Goal: Task Accomplishment & Management: Use online tool/utility

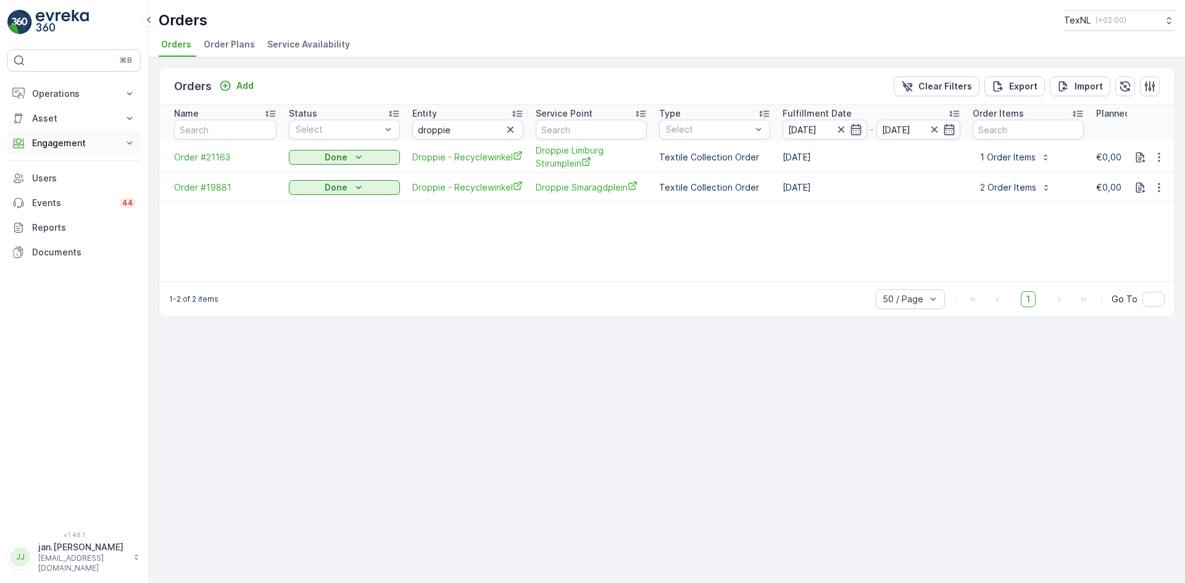
click at [88, 140] on p "Engagement" at bounding box center [74, 143] width 84 height 12
click at [52, 234] on p "Orders" at bounding box center [45, 233] width 28 height 12
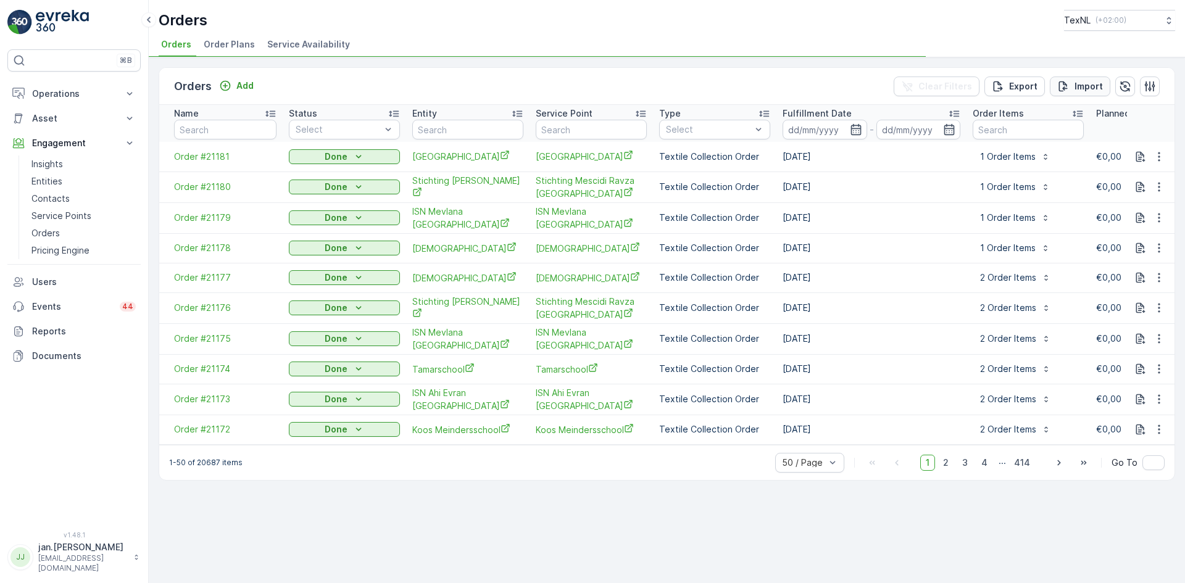
click at [1096, 93] on button "Import" at bounding box center [1080, 87] width 60 height 20
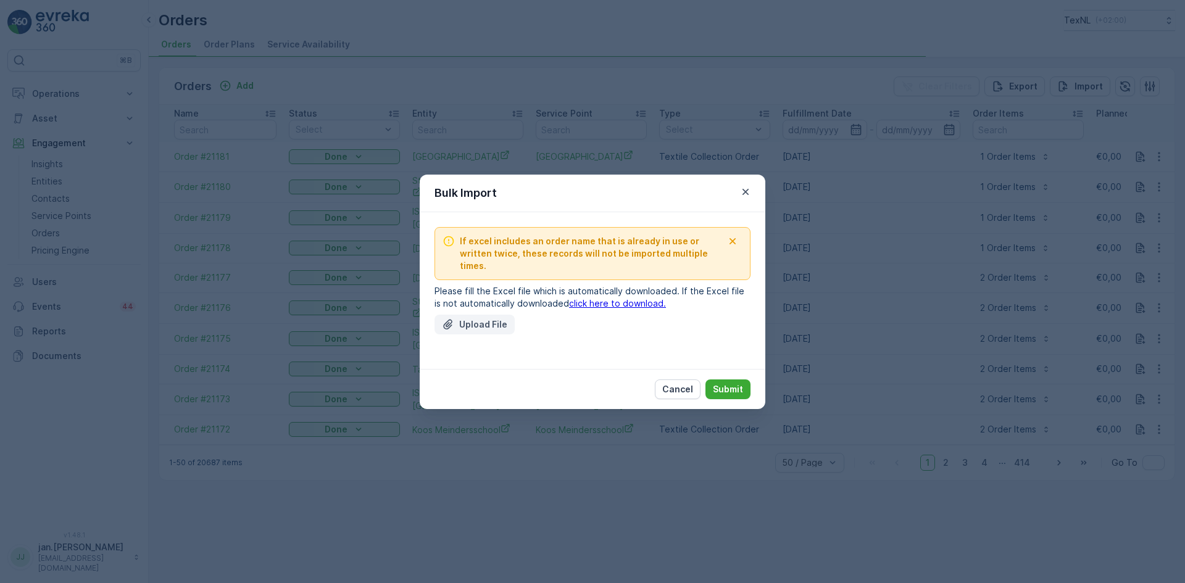
click at [479, 319] on p "Upload File" at bounding box center [483, 324] width 48 height 12
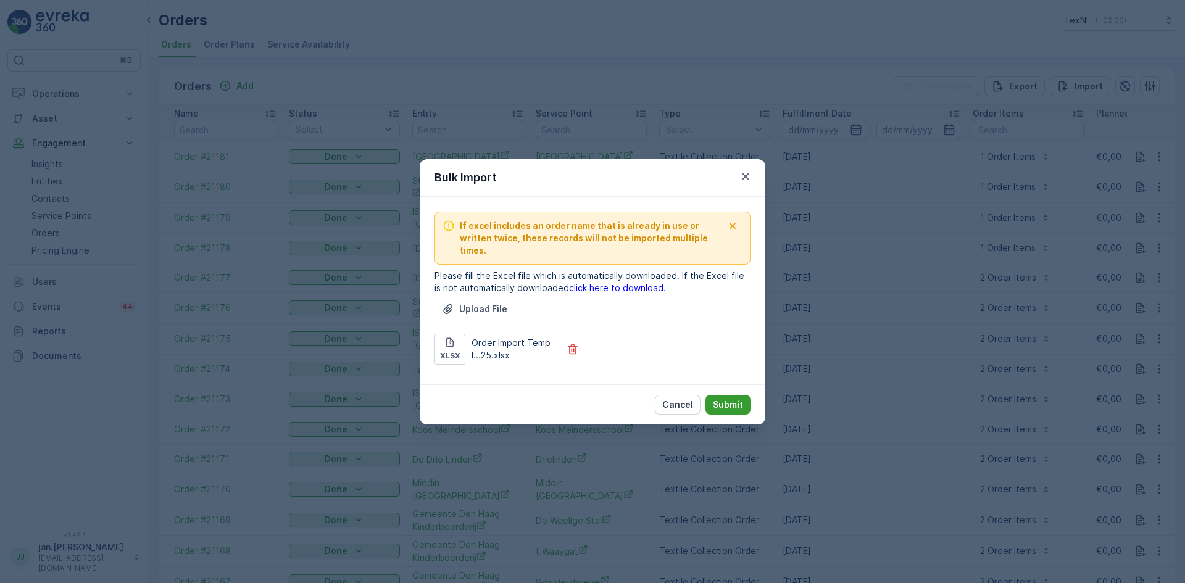
click at [717, 401] on p "Submit" at bounding box center [728, 405] width 30 height 12
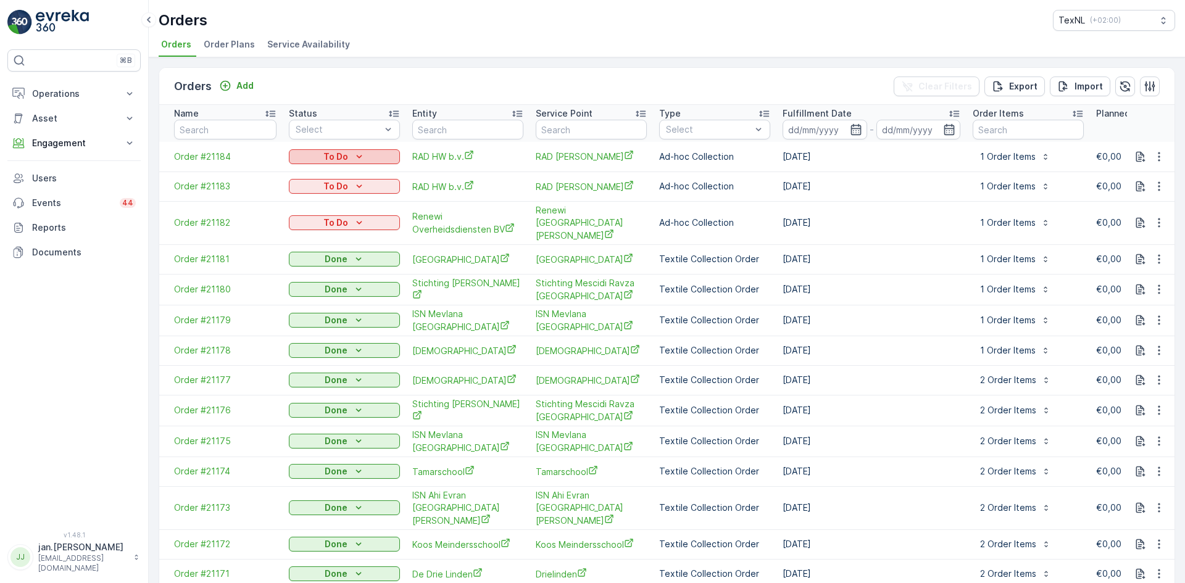
click at [326, 158] on p "To Do" at bounding box center [335, 157] width 25 height 12
click at [303, 176] on span "Done" at bounding box center [307, 175] width 22 height 12
click at [310, 201] on span "Done" at bounding box center [307, 205] width 22 height 12
click at [308, 234] on span "Done" at bounding box center [307, 235] width 22 height 12
click at [331, 127] on div at bounding box center [338, 130] width 88 height 10
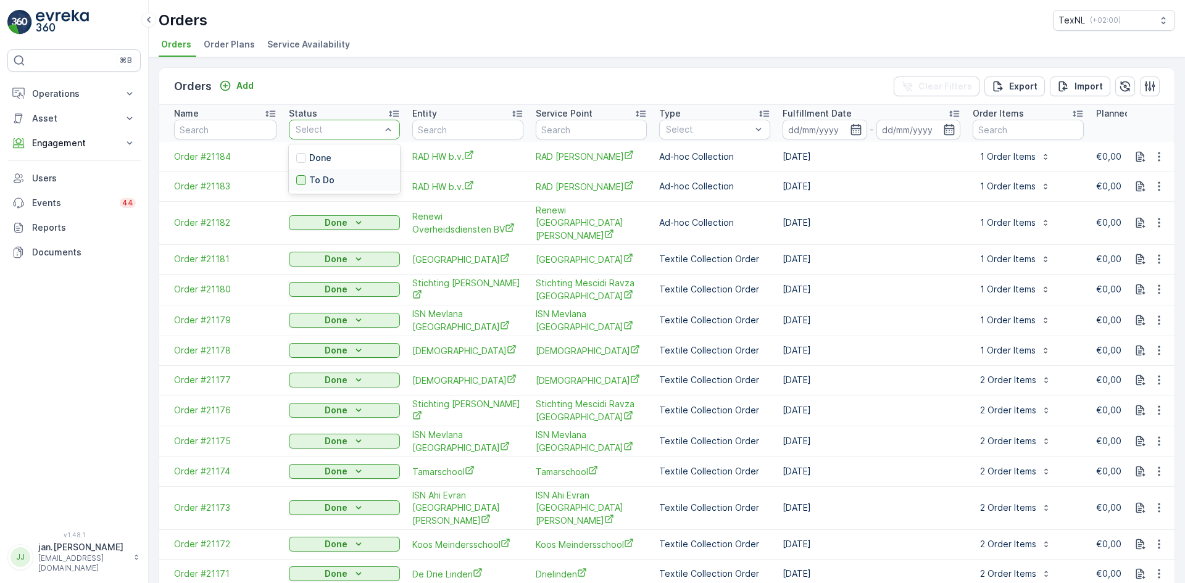
click at [303, 180] on div at bounding box center [301, 180] width 10 height 10
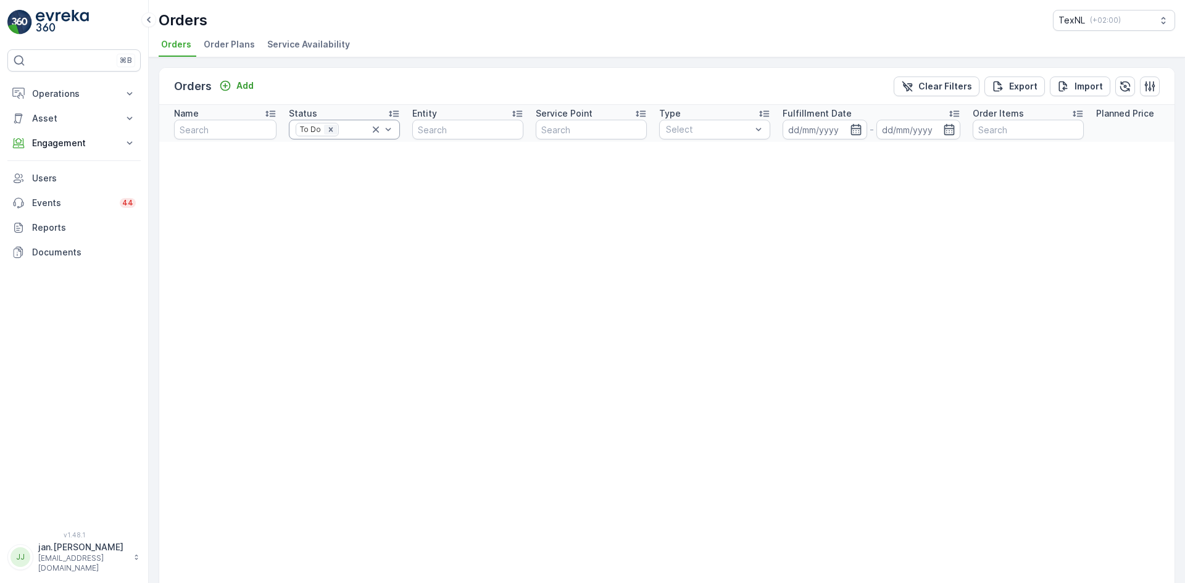
click at [329, 128] on icon "Remove To Do" at bounding box center [330, 129] width 9 height 9
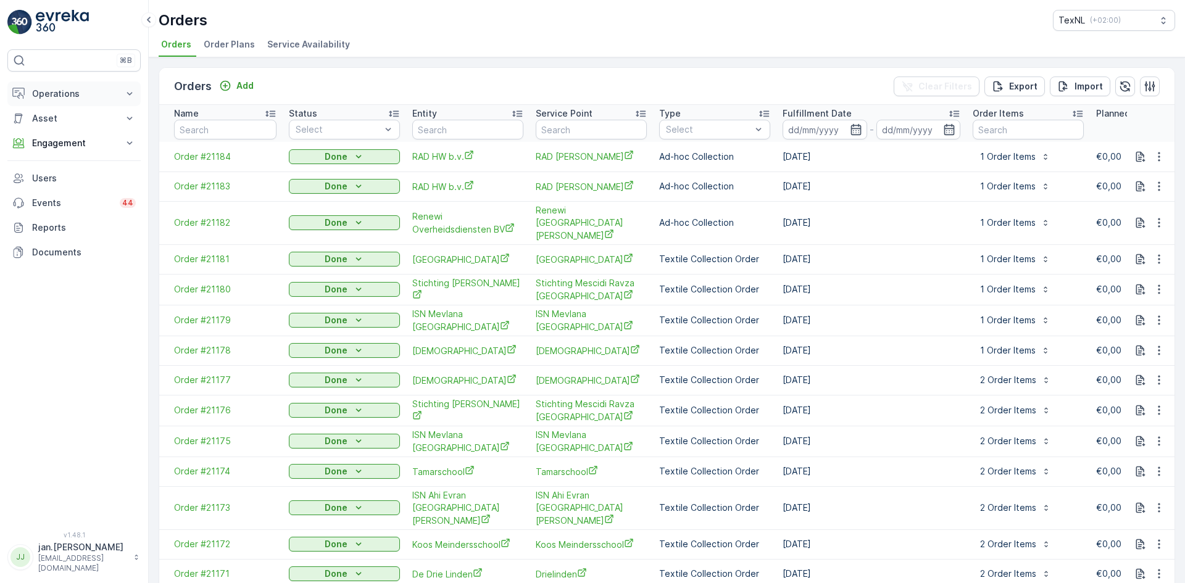
click at [76, 93] on p "Operations" at bounding box center [74, 94] width 84 height 12
click at [68, 146] on p "Routes & Tasks" at bounding box center [63, 149] width 64 height 12
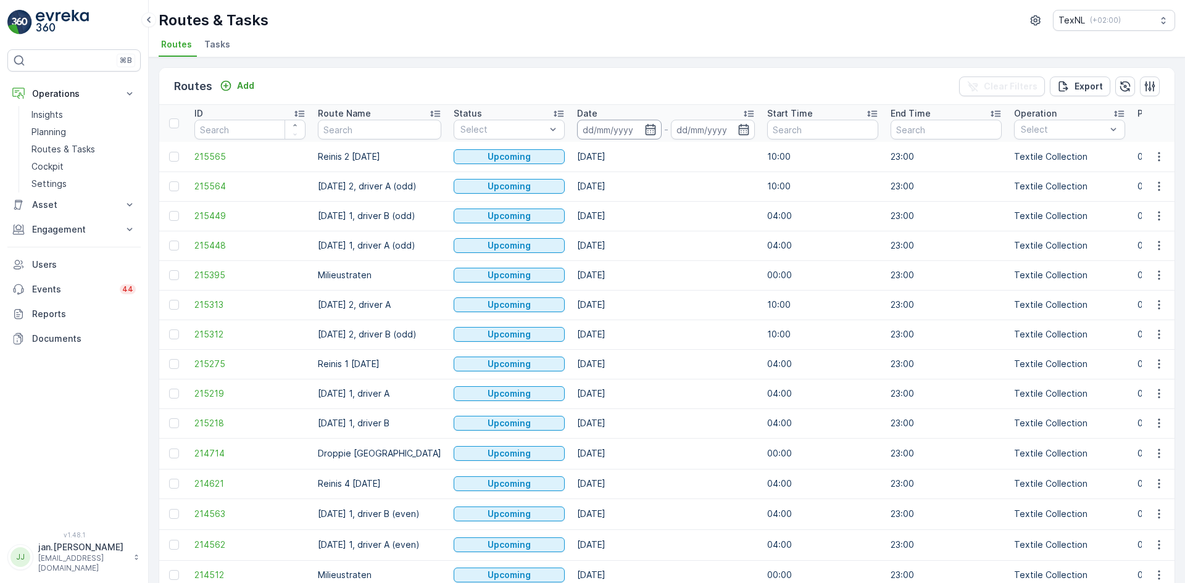
click at [609, 132] on input at bounding box center [619, 130] width 85 height 20
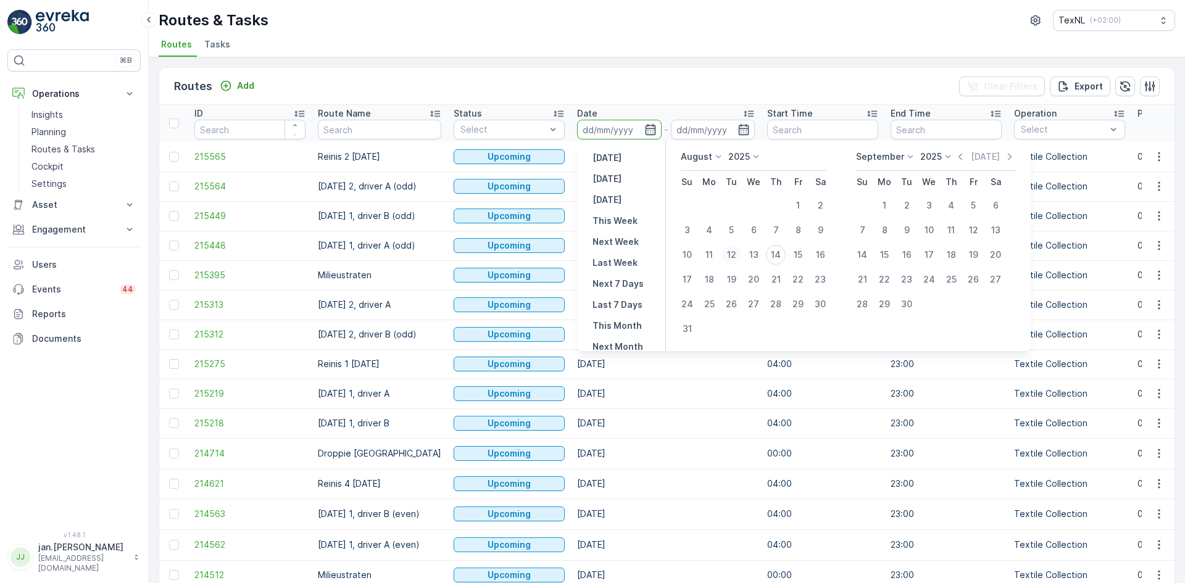
click at [734, 254] on div "12" at bounding box center [731, 255] width 20 height 20
type input "[DATE]"
click at [734, 254] on div "12" at bounding box center [731, 255] width 20 height 20
type input "[DATE]"
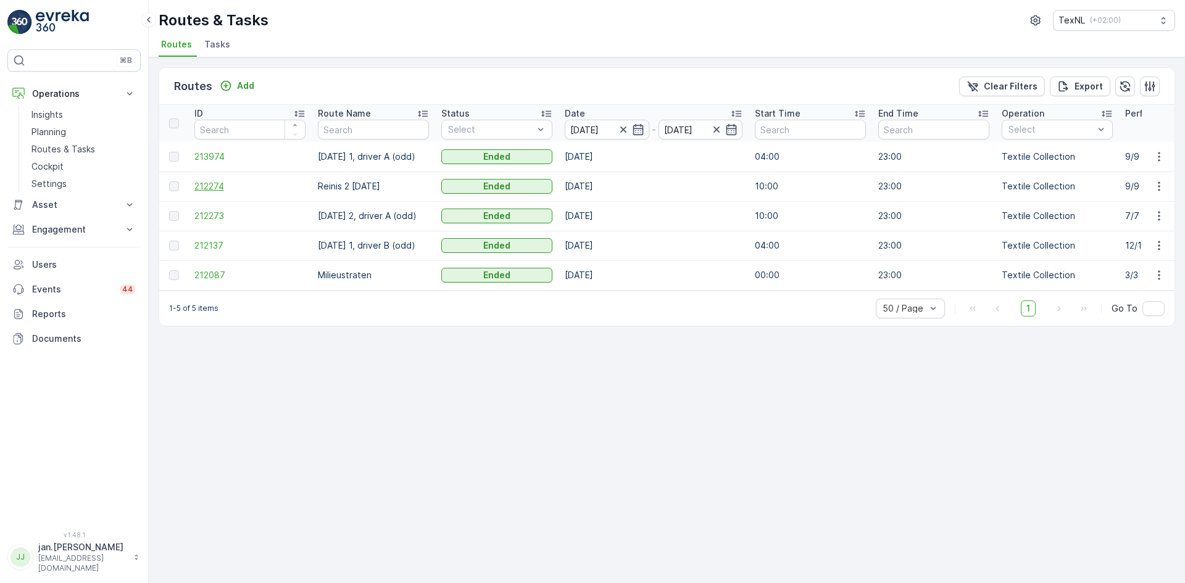
click at [222, 191] on span "212274" at bounding box center [249, 186] width 111 height 12
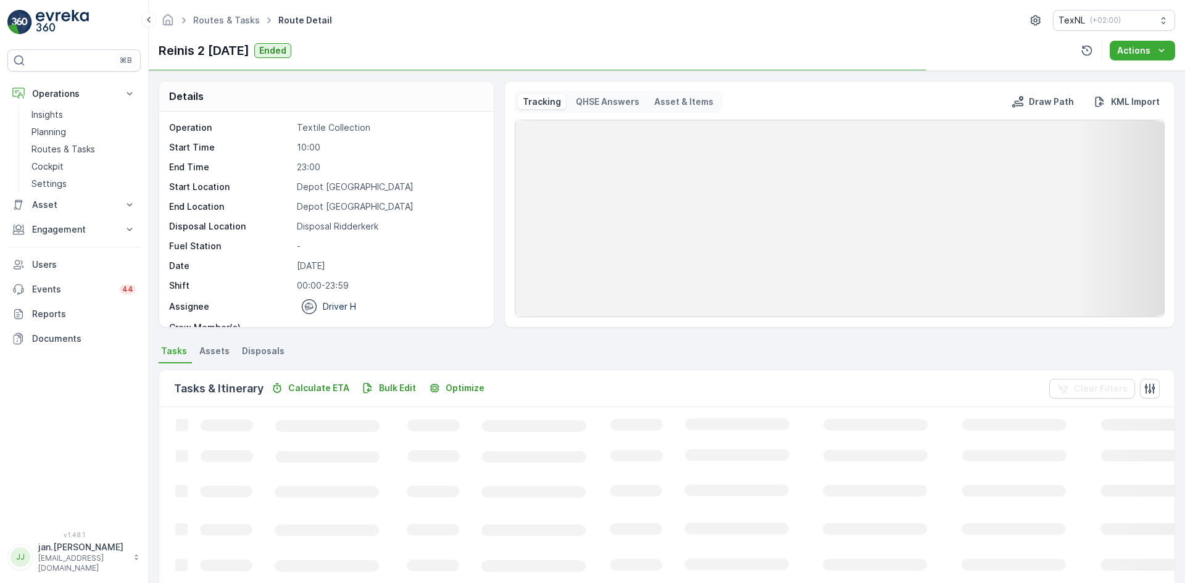
click at [269, 349] on span "Disposals" at bounding box center [263, 351] width 43 height 12
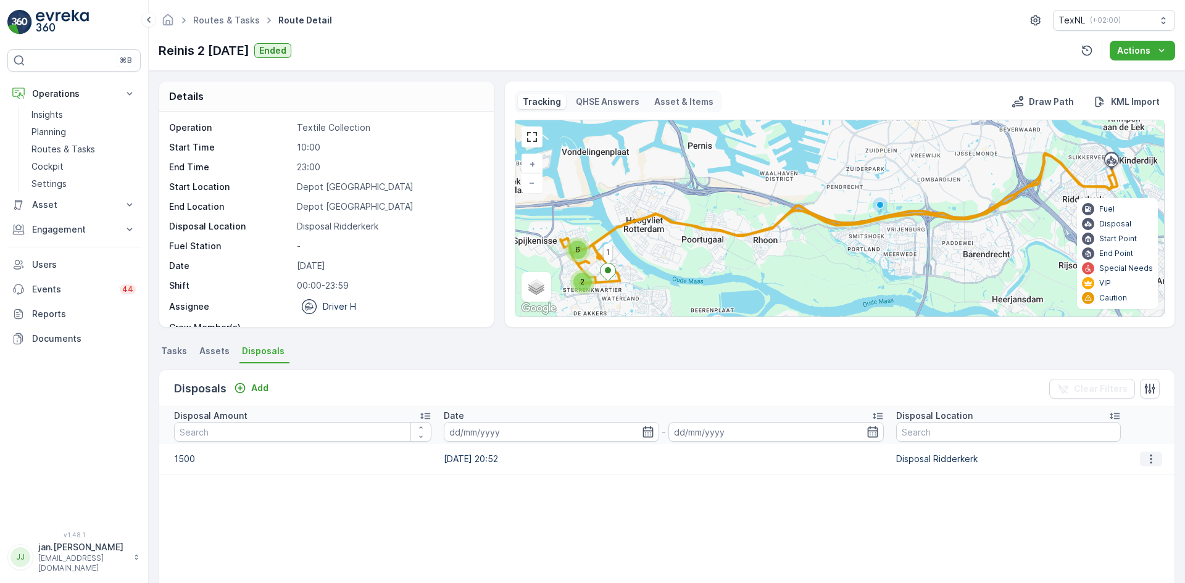
click at [1145, 462] on icon "button" at bounding box center [1151, 459] width 12 height 12
click at [1120, 473] on span "Edit Disposal Amount" at bounding box center [1133, 477] width 87 height 12
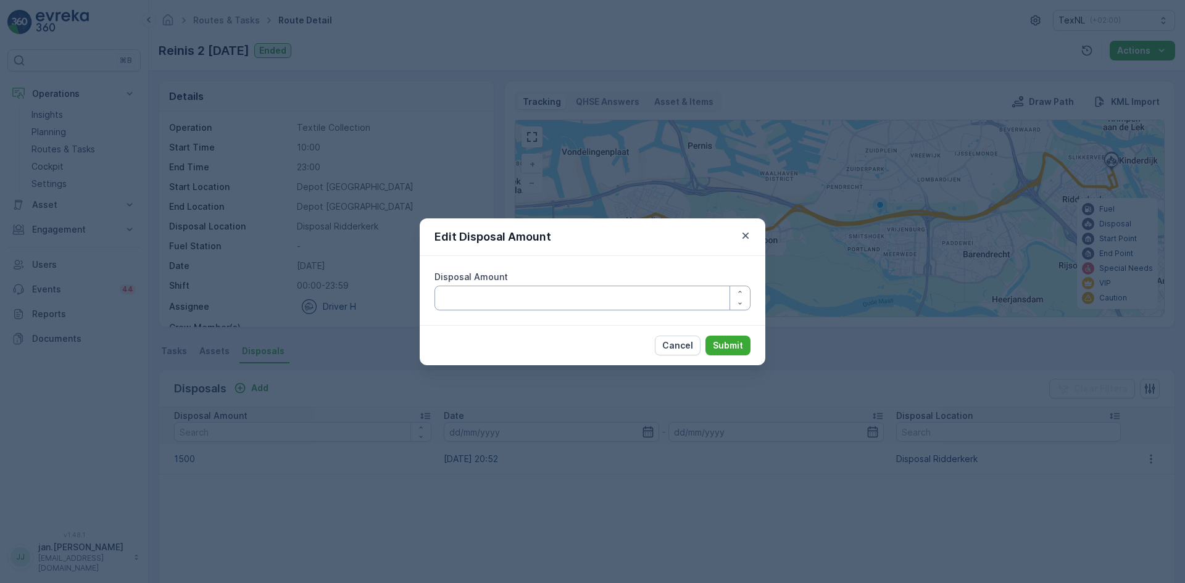
click at [505, 307] on Amount "Disposal Amount" at bounding box center [592, 298] width 316 height 25
type Amount "1300"
click at [722, 344] on p "Submit" at bounding box center [728, 345] width 30 height 12
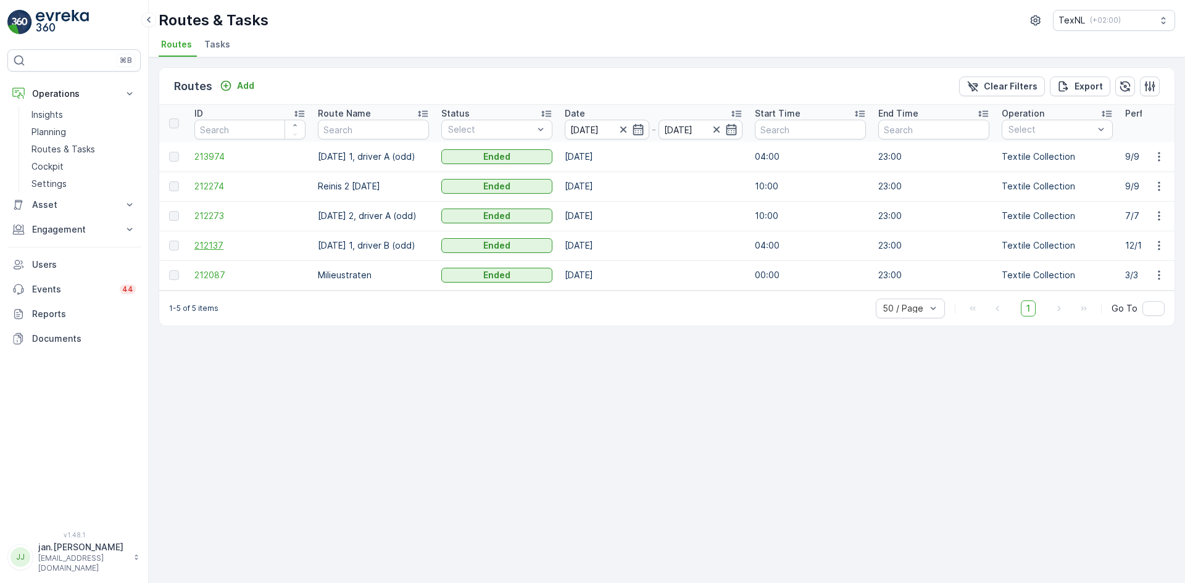
click at [217, 249] on span "212137" at bounding box center [249, 245] width 111 height 12
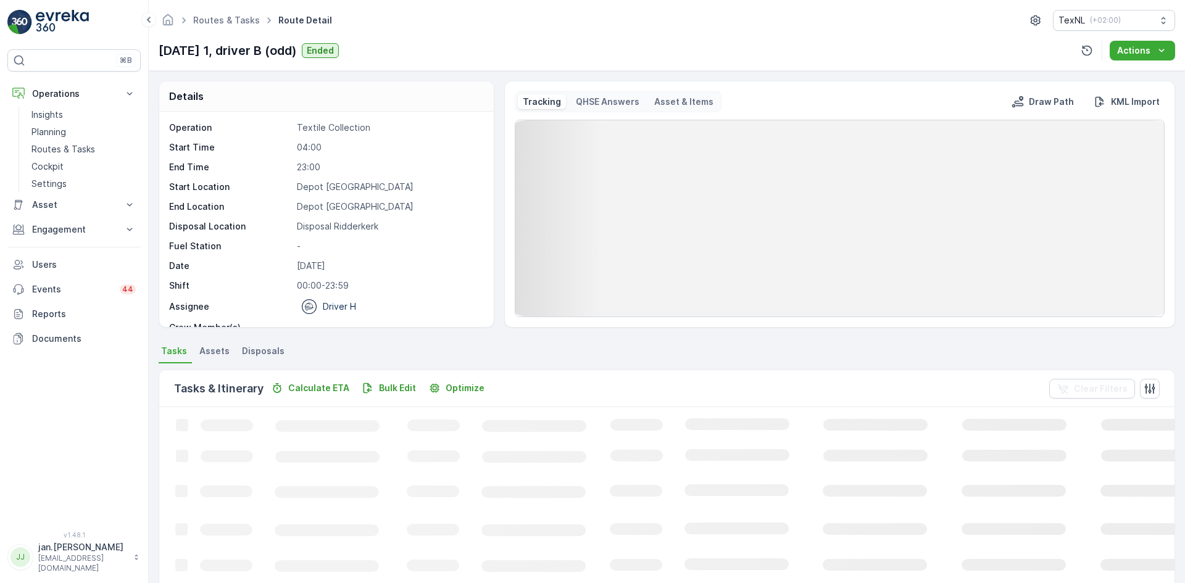
click at [267, 353] on span "Disposals" at bounding box center [263, 351] width 43 height 12
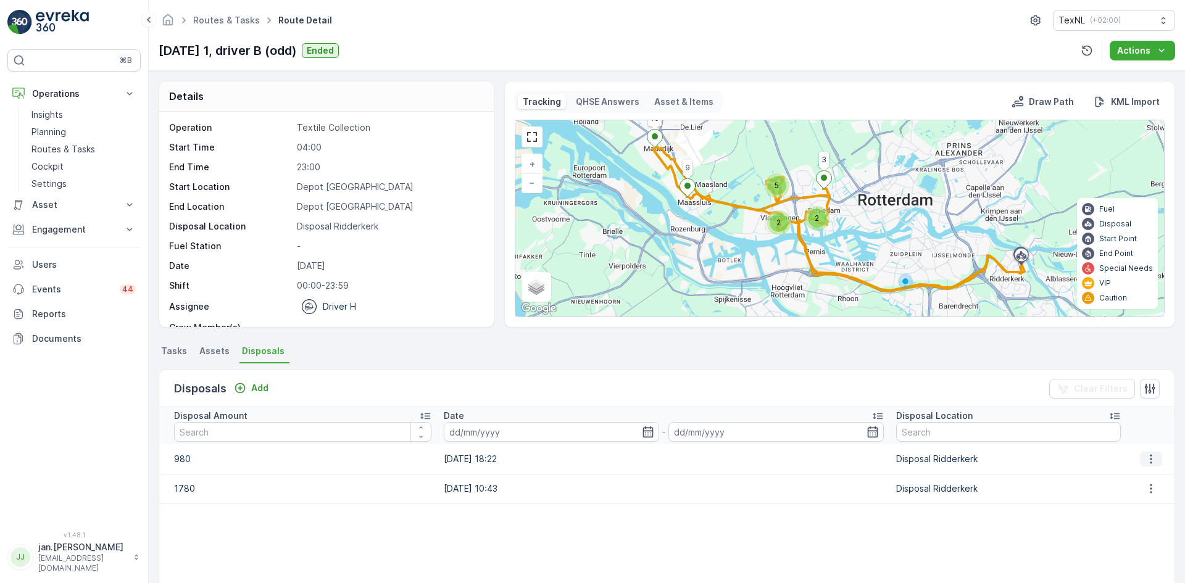
click at [1149, 455] on icon "button" at bounding box center [1151, 459] width 12 height 12
click at [1134, 479] on span "Edit Disposal Amount" at bounding box center [1133, 477] width 87 height 12
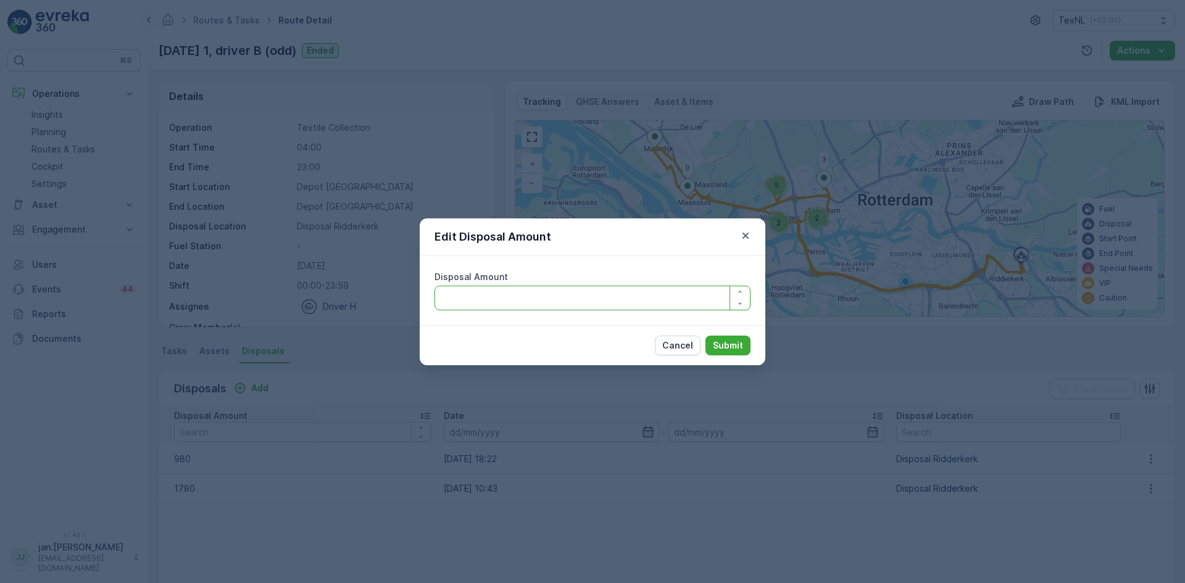
click at [518, 302] on Amount "Disposal Amount" at bounding box center [592, 298] width 316 height 25
type Amount "930"
click at [718, 349] on p "Submit" at bounding box center [728, 345] width 30 height 12
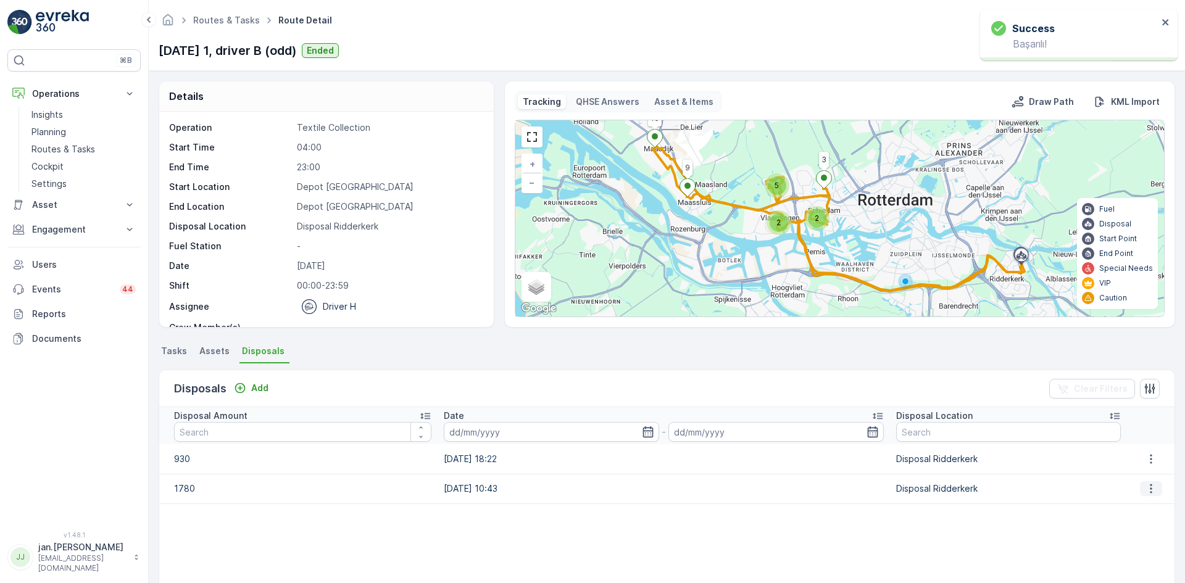
click at [1151, 489] on icon "button" at bounding box center [1151, 489] width 12 height 12
click at [1121, 512] on span "Edit Disposal Amount" at bounding box center [1133, 507] width 87 height 12
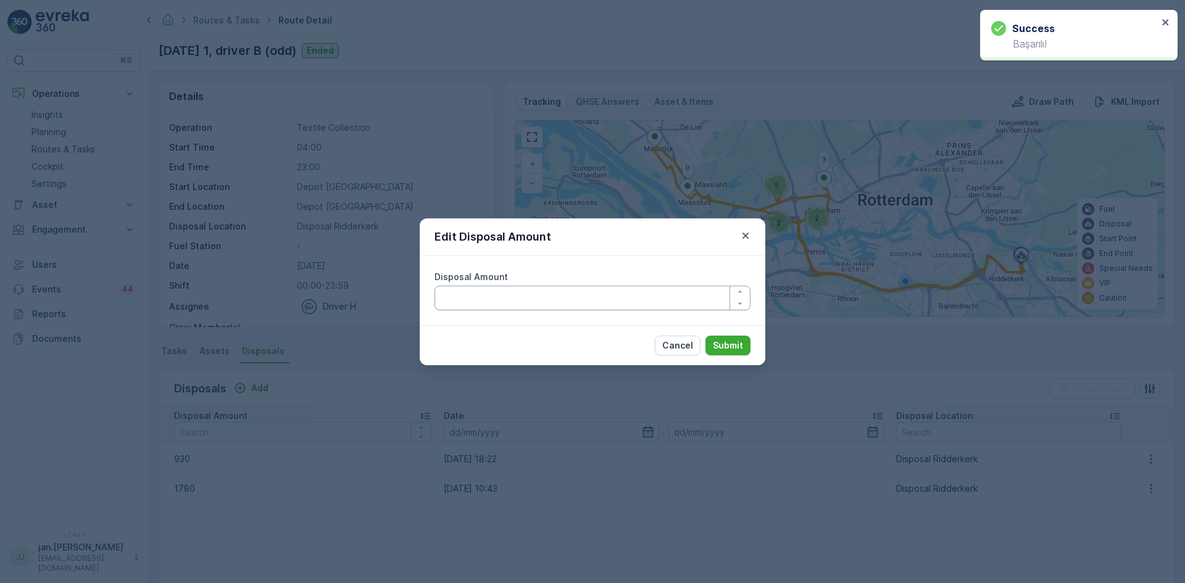
click at [531, 296] on Amount "Disposal Amount" at bounding box center [592, 298] width 316 height 25
type Amount "1630"
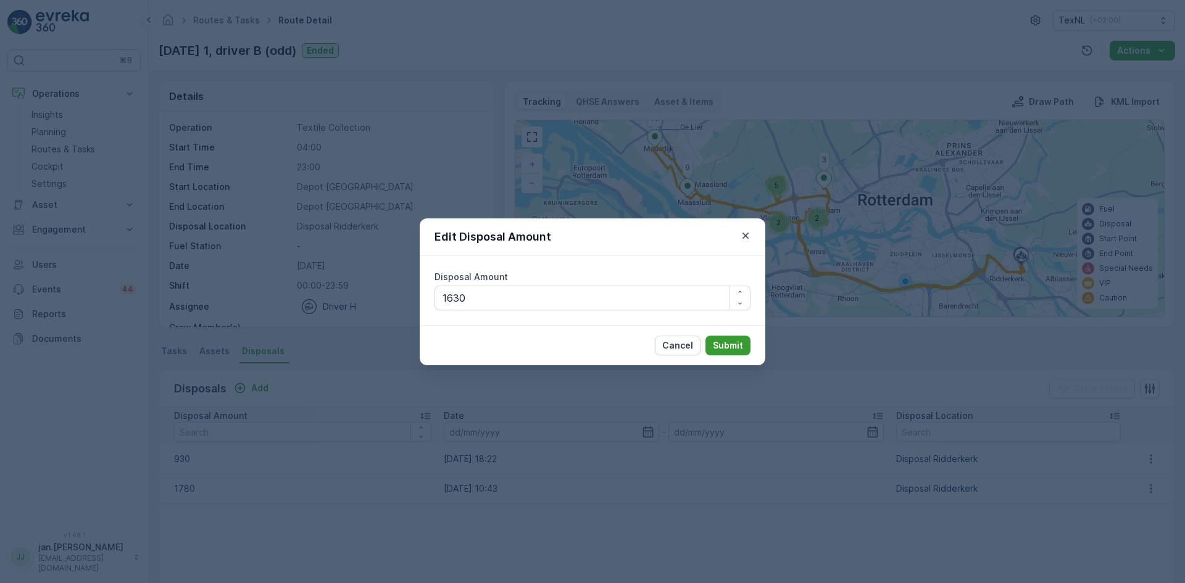
click at [725, 344] on p "Submit" at bounding box center [728, 345] width 30 height 12
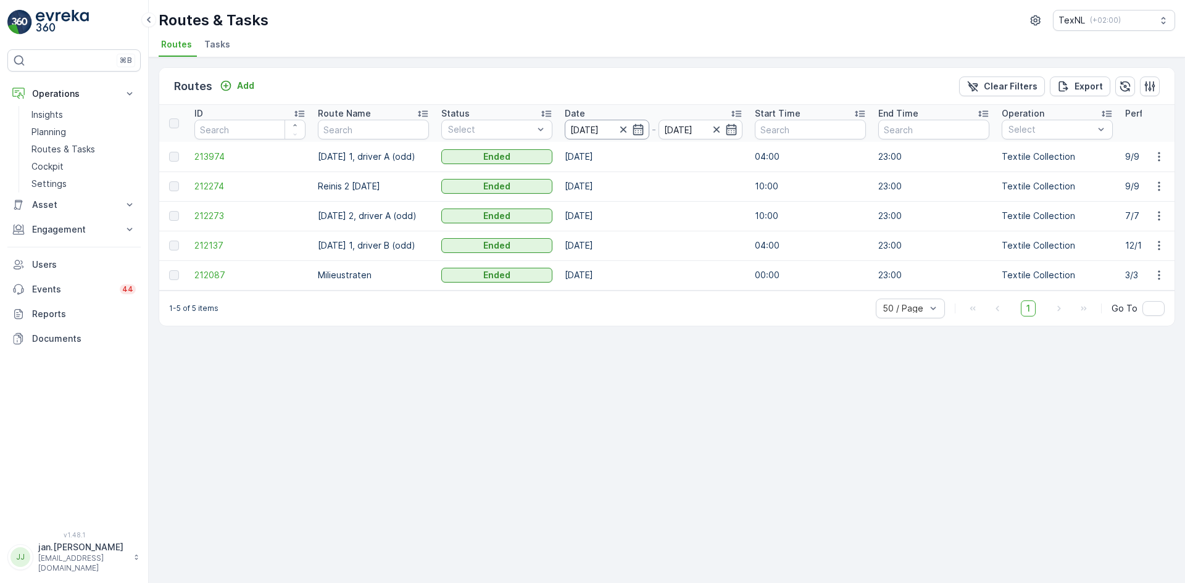
click at [580, 131] on input "[DATE]" at bounding box center [607, 130] width 85 height 20
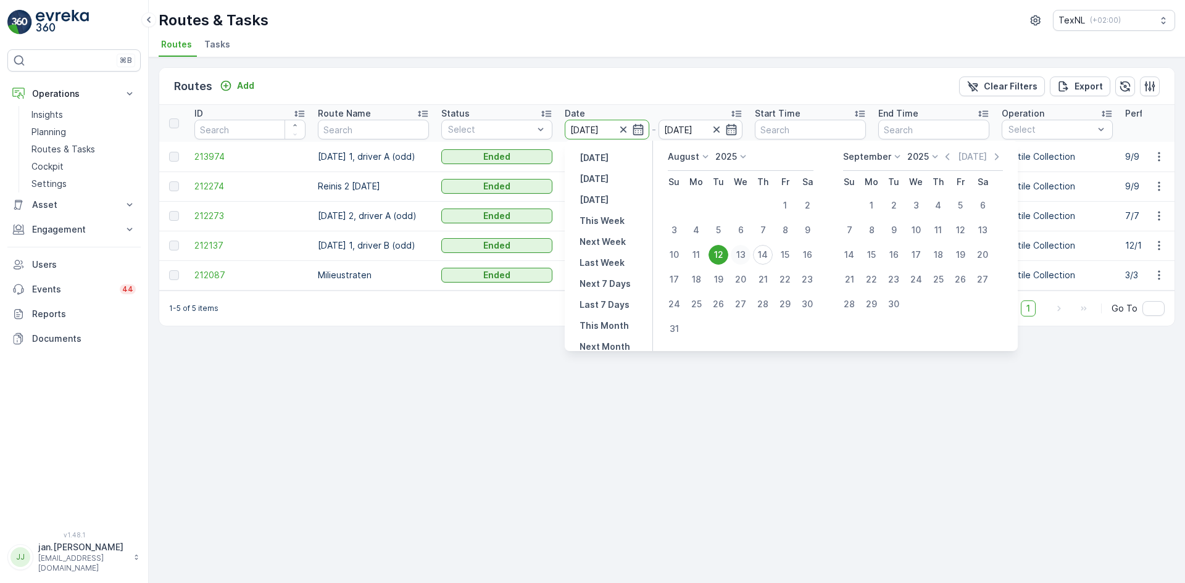
click at [737, 250] on div "13" at bounding box center [741, 255] width 20 height 20
type input "[DATE]"
click at [737, 250] on div "13" at bounding box center [741, 255] width 20 height 20
type input "[DATE]"
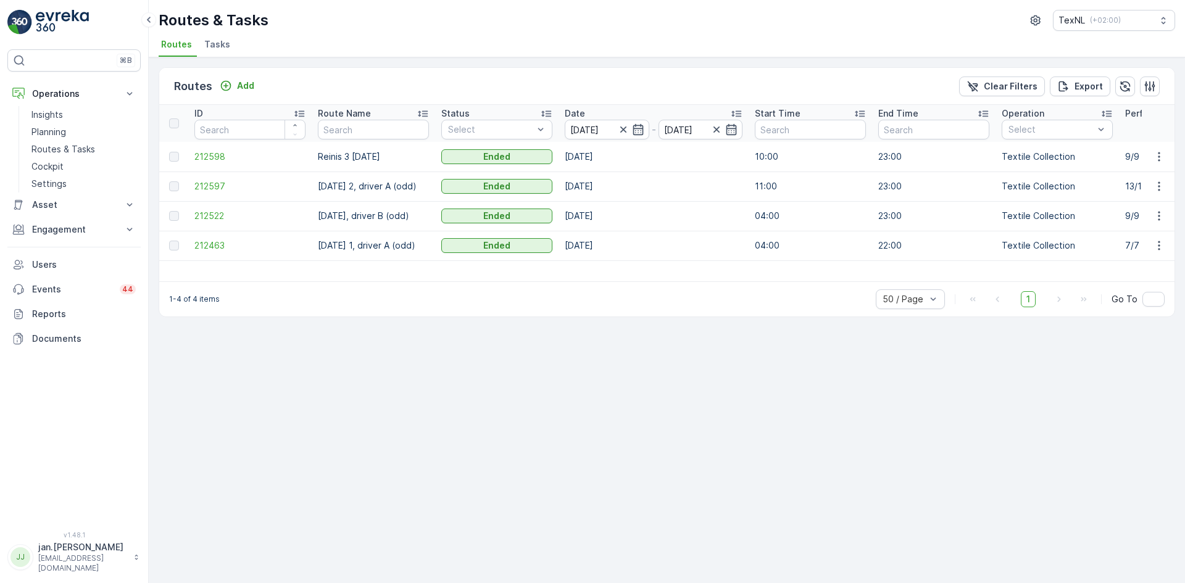
click at [219, 149] on td "212598" at bounding box center [249, 157] width 123 height 30
click at [217, 154] on span "212598" at bounding box center [249, 157] width 111 height 12
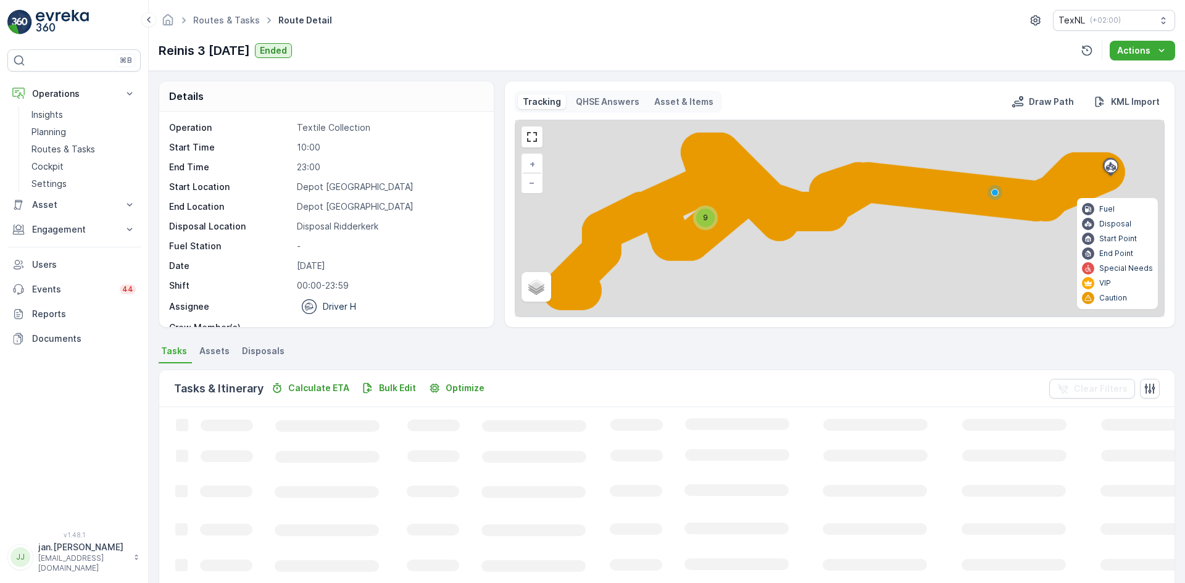
click at [265, 353] on span "Disposals" at bounding box center [263, 351] width 43 height 12
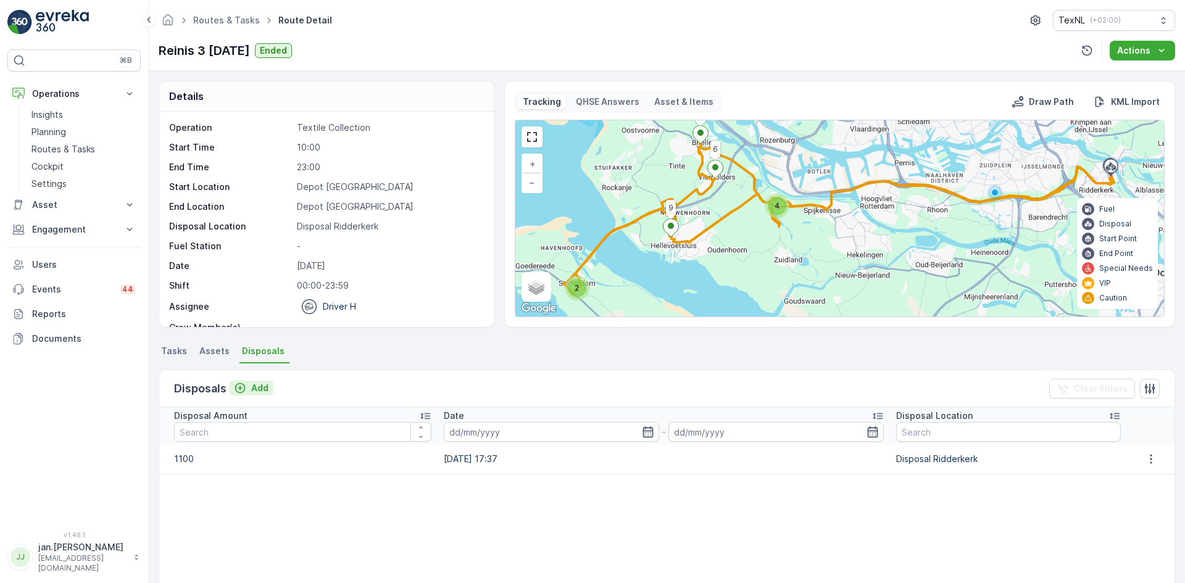
click at [270, 394] on button "Add" at bounding box center [251, 388] width 44 height 15
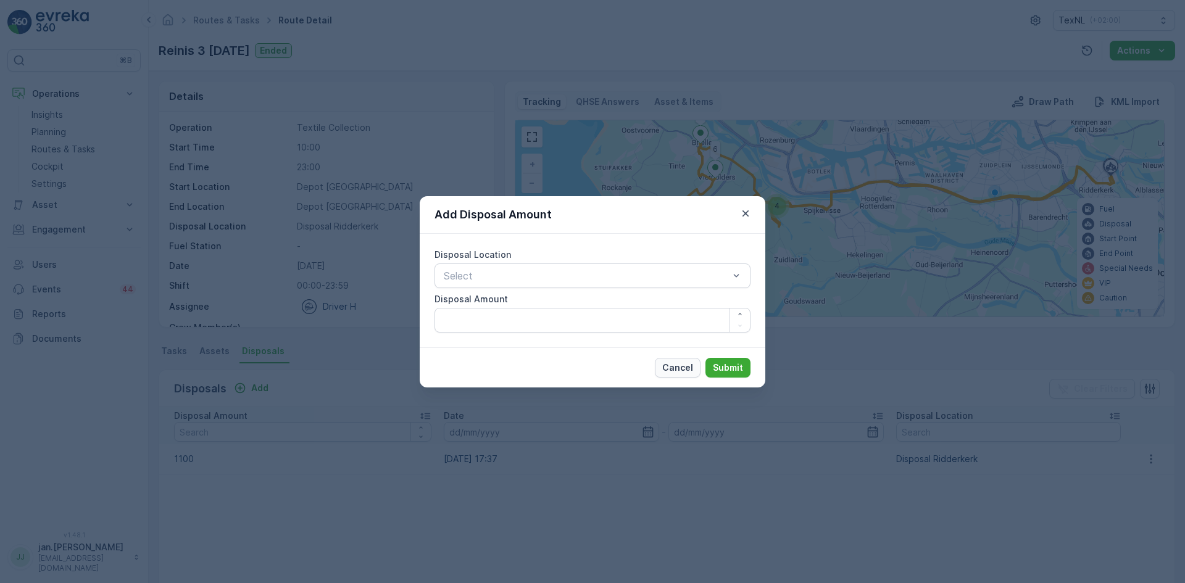
click at [684, 370] on p "Cancel" at bounding box center [677, 368] width 31 height 12
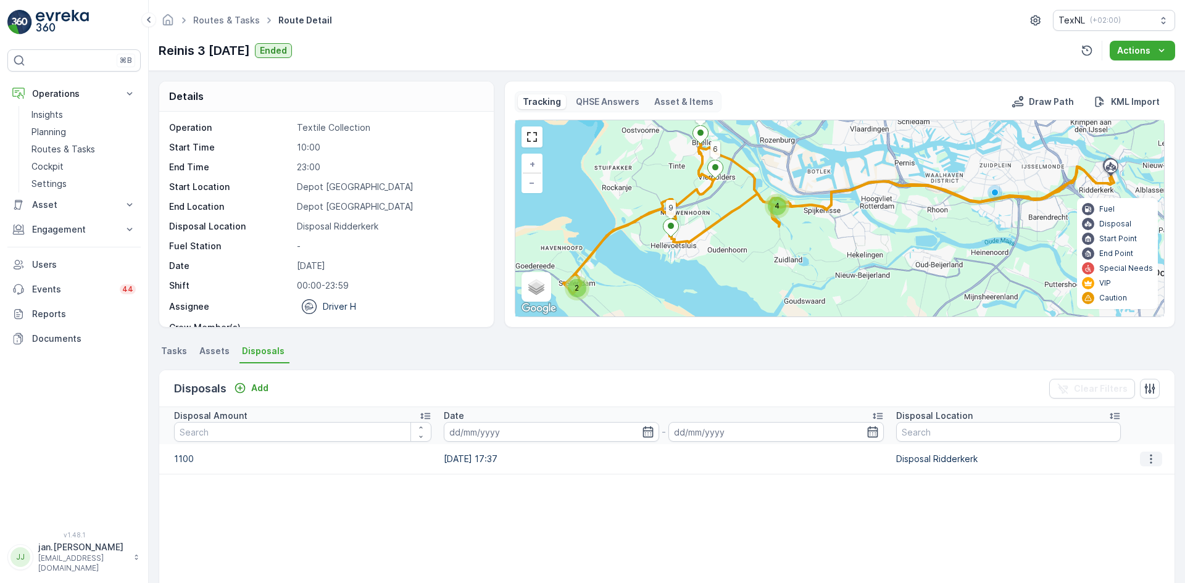
click at [1145, 457] on icon "button" at bounding box center [1151, 459] width 12 height 12
click at [1105, 478] on span "Edit Disposal Amount" at bounding box center [1133, 477] width 87 height 12
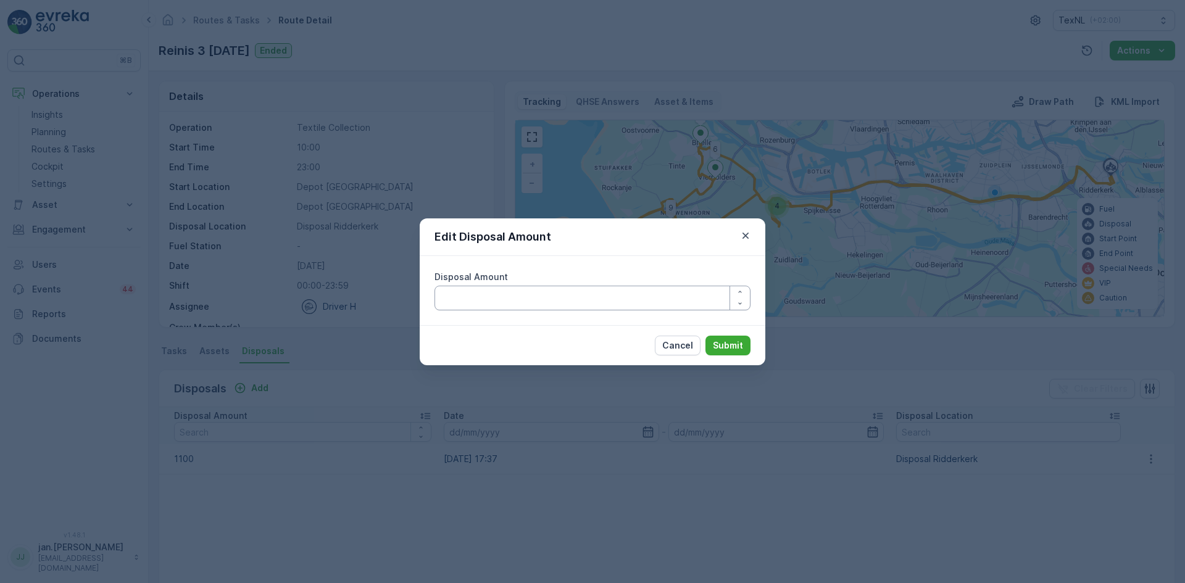
click at [497, 295] on Amount "Disposal Amount" at bounding box center [592, 298] width 316 height 25
type Amount "900"
click at [718, 338] on button "Submit" at bounding box center [727, 346] width 45 height 20
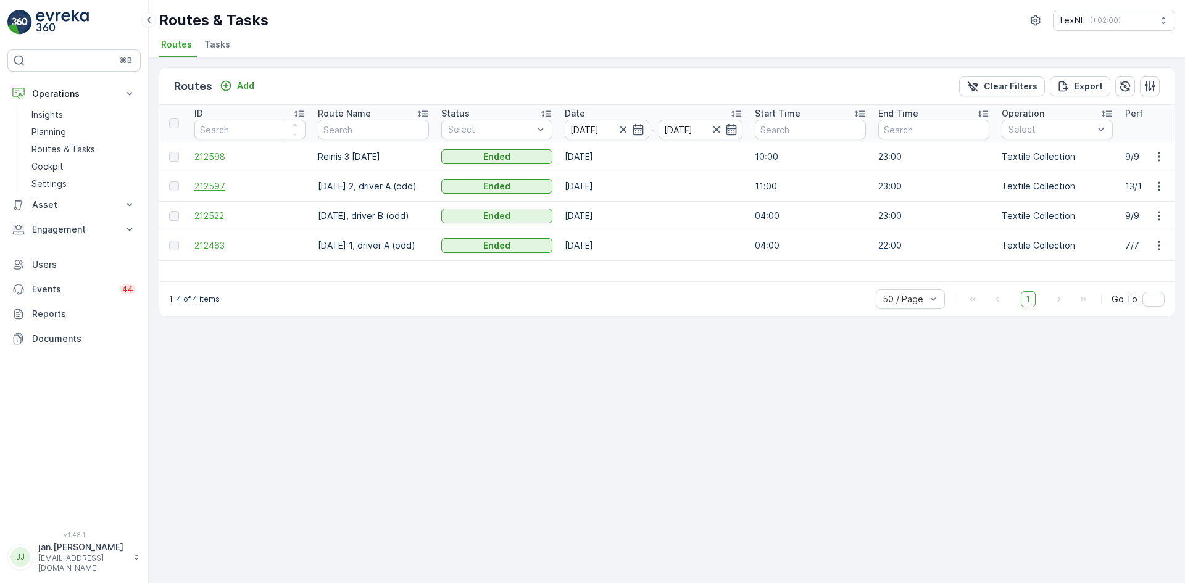
click at [218, 189] on span "212597" at bounding box center [249, 186] width 111 height 12
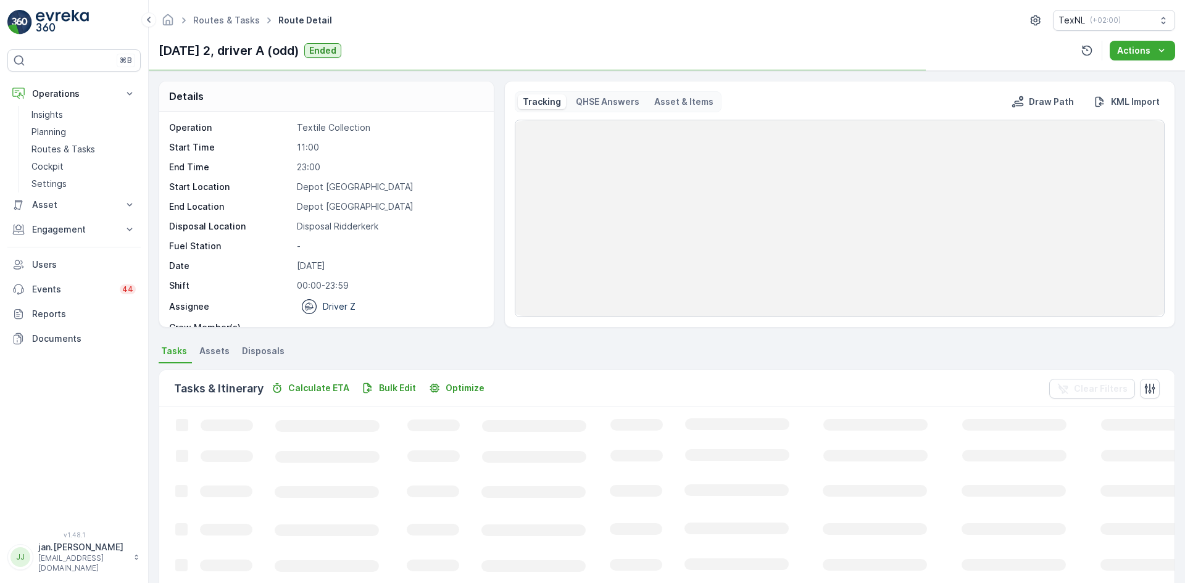
click at [265, 346] on span "Disposals" at bounding box center [263, 351] width 43 height 12
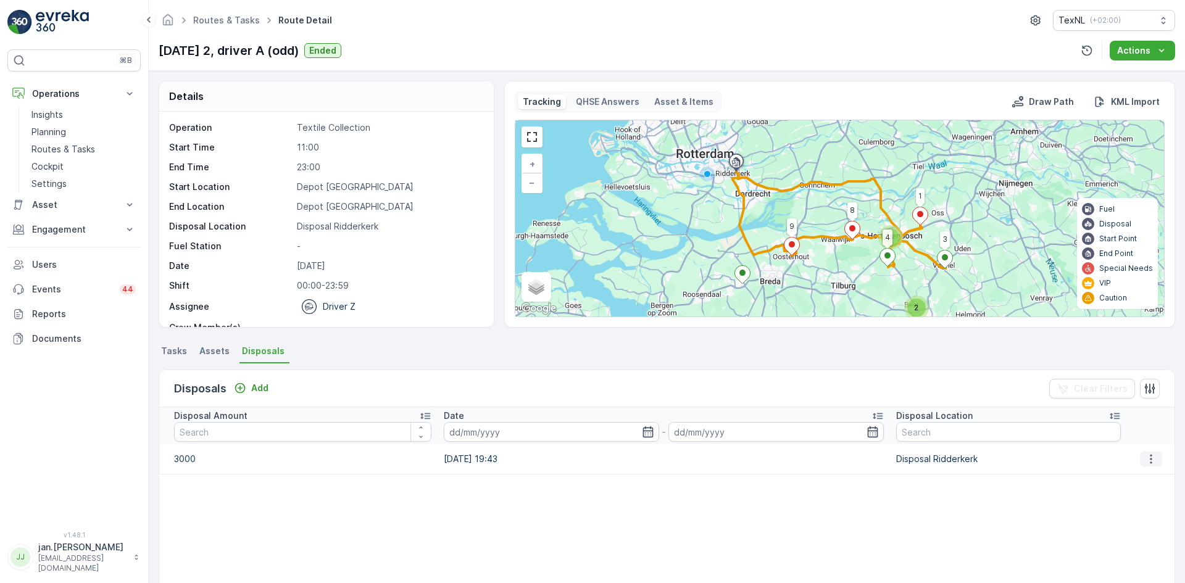
click at [1140, 462] on button "button" at bounding box center [1151, 459] width 22 height 15
click at [1117, 479] on span "Edit Disposal Amount" at bounding box center [1133, 477] width 87 height 12
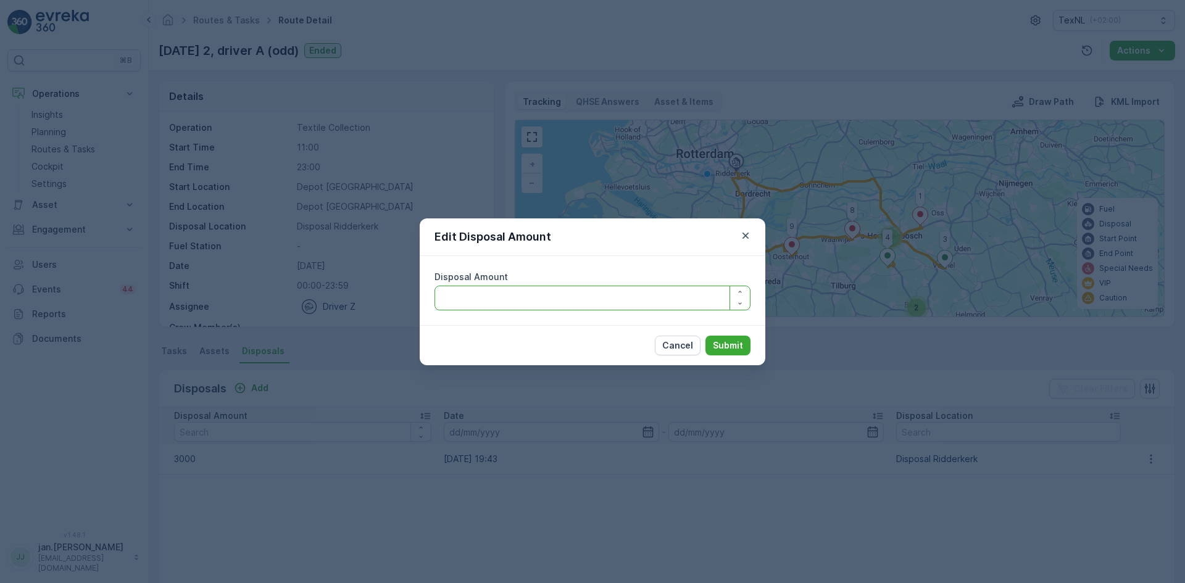
click at [497, 301] on Amount "Disposal Amount" at bounding box center [592, 298] width 316 height 25
type Amount "2800"
click at [733, 342] on p "Submit" at bounding box center [728, 345] width 30 height 12
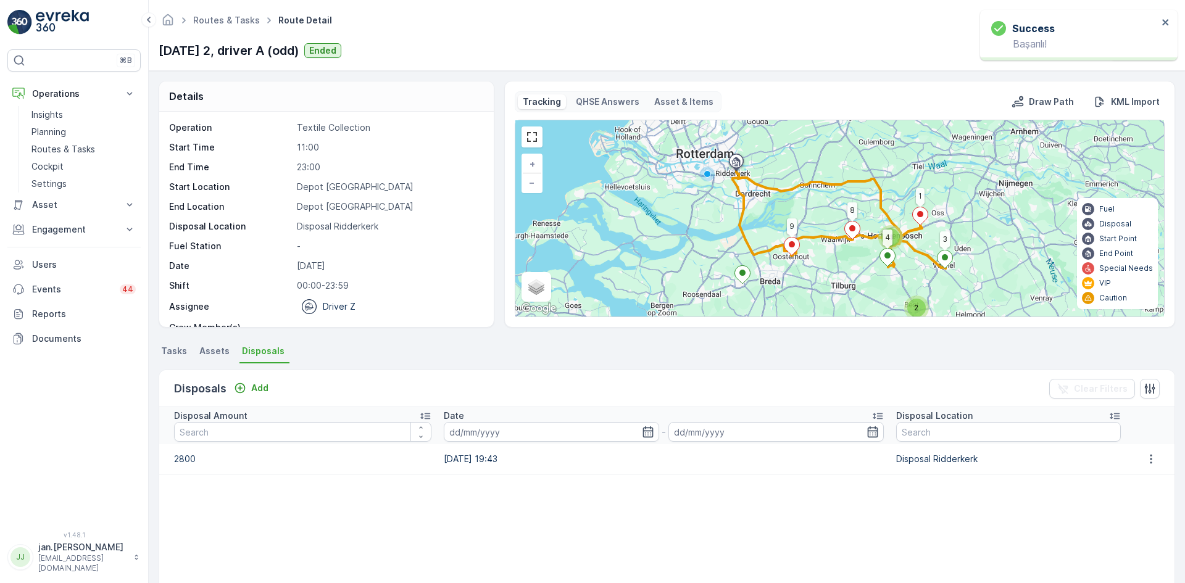
click at [176, 349] on span "Tasks" at bounding box center [174, 351] width 26 height 12
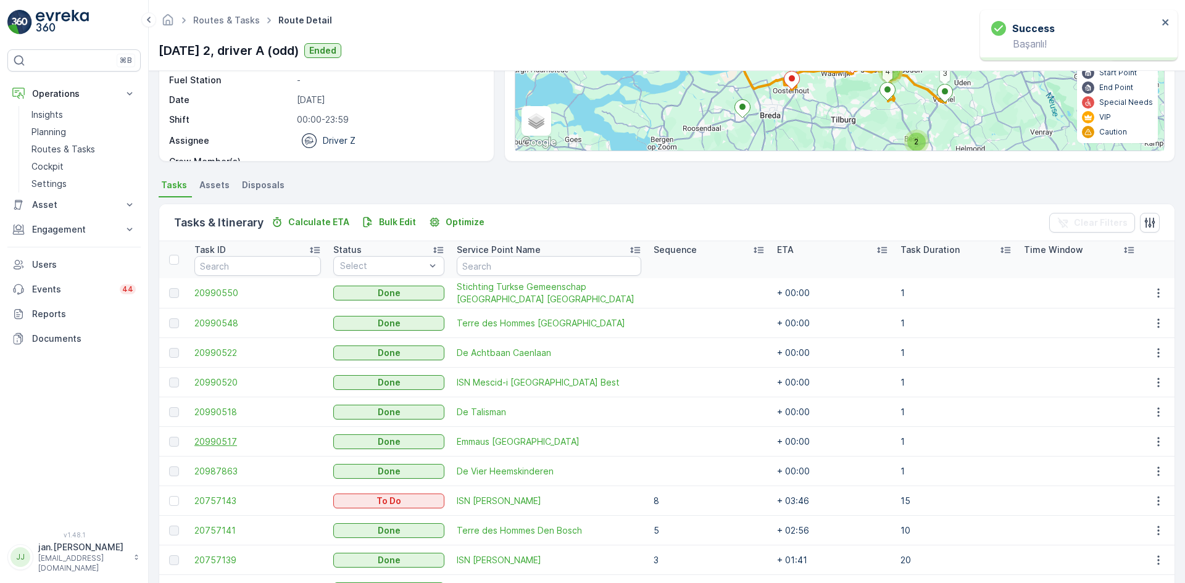
scroll to position [185, 0]
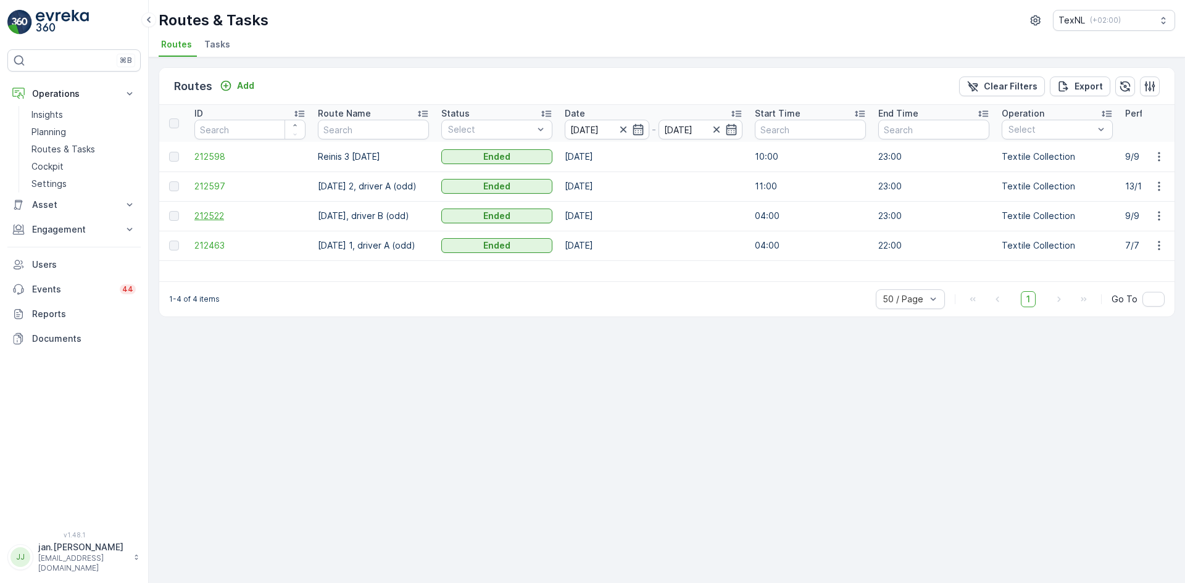
click at [221, 218] on span "212522" at bounding box center [249, 216] width 111 height 12
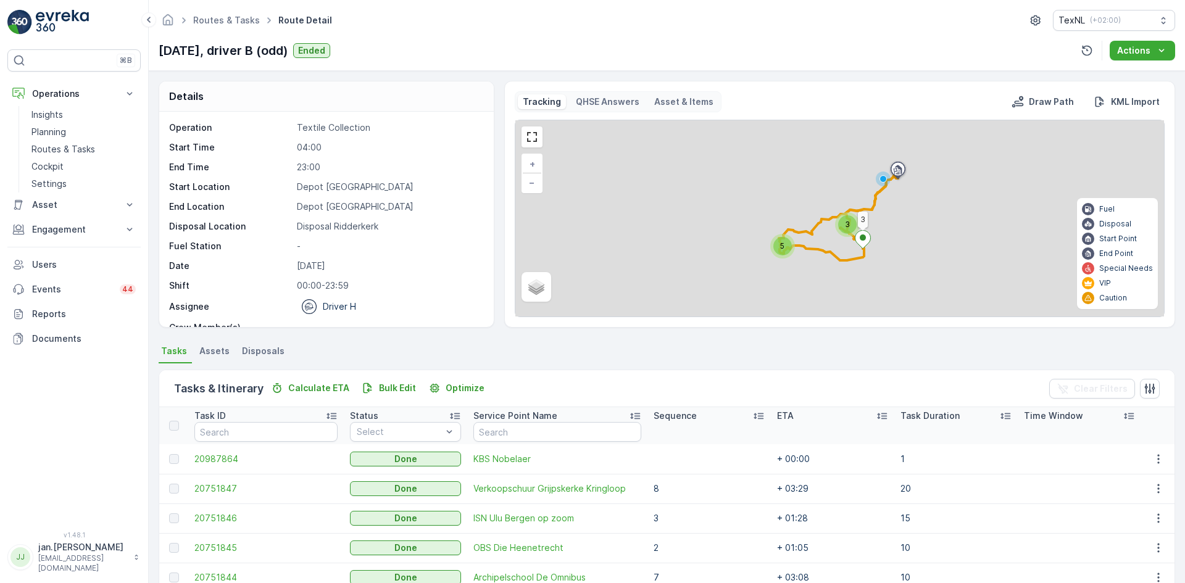
click at [259, 350] on span "Disposals" at bounding box center [263, 351] width 43 height 12
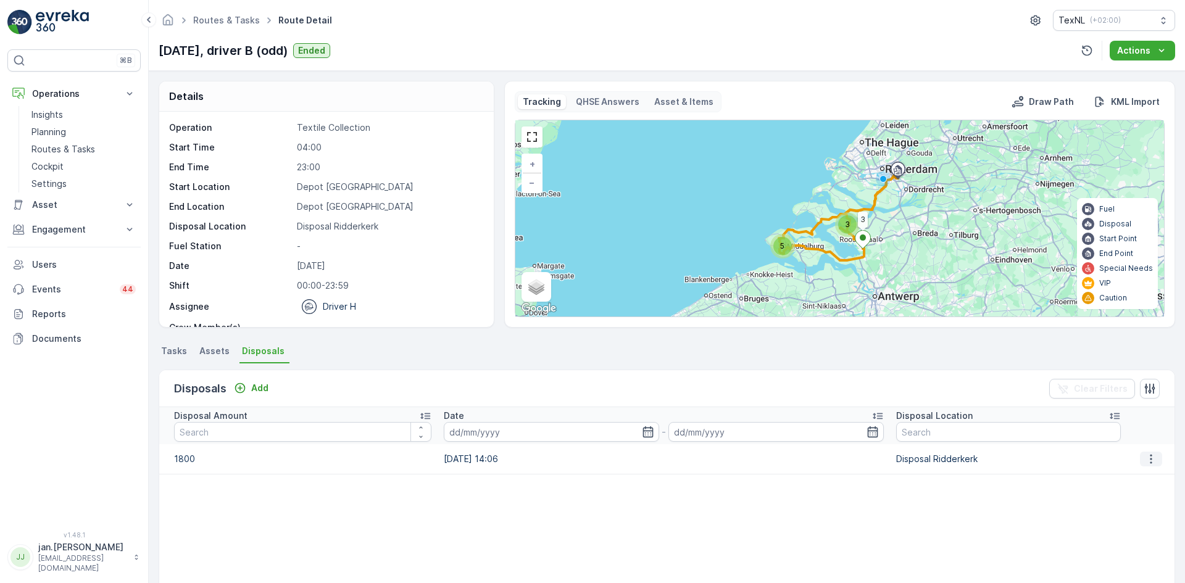
click at [1147, 463] on icon "button" at bounding box center [1151, 459] width 12 height 12
click at [1142, 471] on span "Edit Disposal Amount" at bounding box center [1133, 477] width 87 height 12
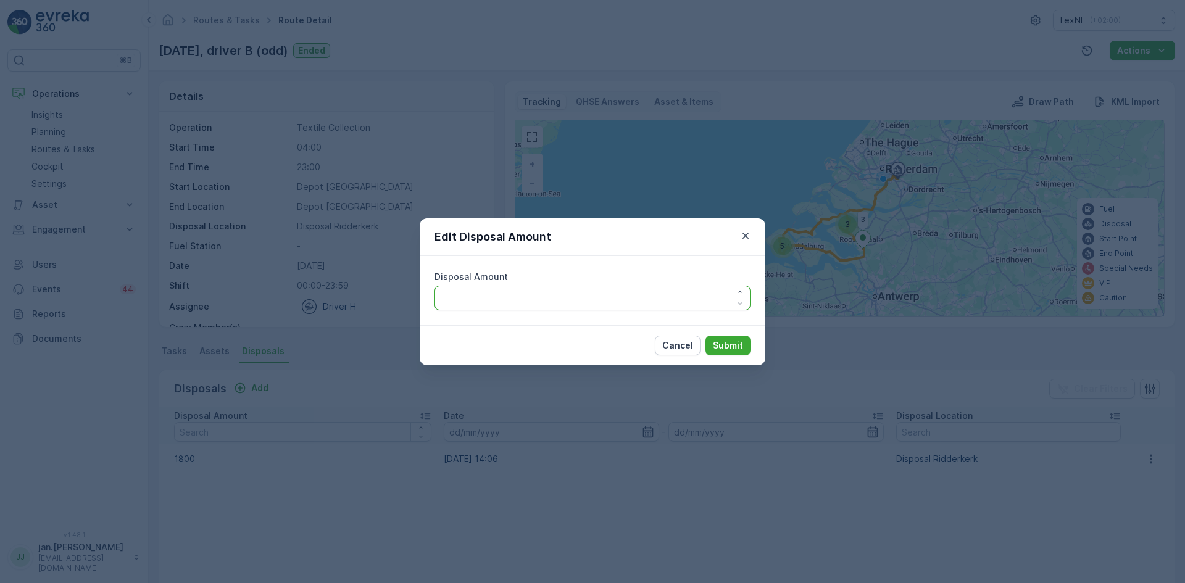
click at [554, 305] on Amount "Disposal Amount" at bounding box center [592, 298] width 316 height 25
type Amount "1600"
click at [716, 346] on p "Submit" at bounding box center [728, 345] width 30 height 12
